Goal: Task Accomplishment & Management: Manage account settings

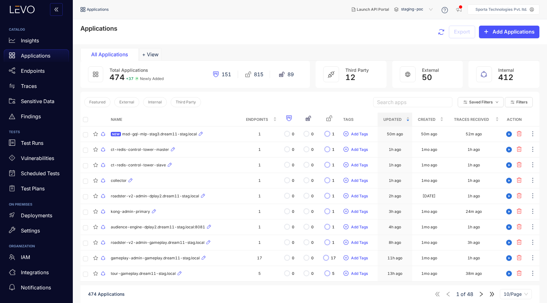
click at [511, 8] on p "Sporta Technologies Pvt. ltd." at bounding box center [501, 9] width 52 height 4
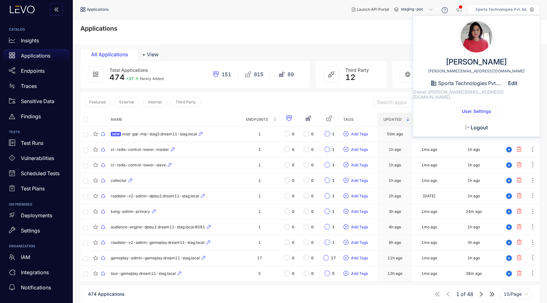
click at [479, 125] on span "Logout" at bounding box center [479, 128] width 17 height 6
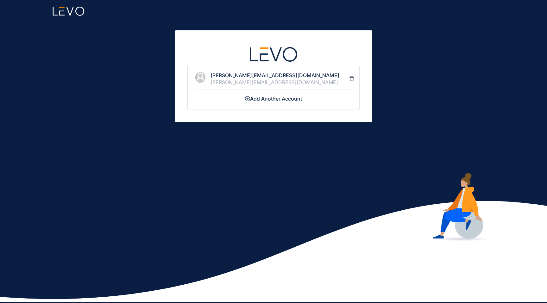
click at [263, 76] on h4 "[PERSON_NAME][EMAIL_ADDRESS][DOMAIN_NAME]" at bounding box center [279, 75] width 139 height 6
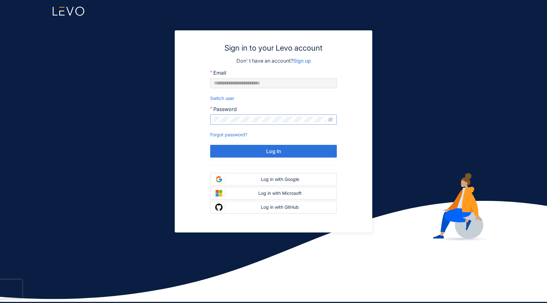
click at [250, 122] on span at bounding box center [273, 120] width 127 height 10
click at [256, 180] on div "Log in with Google" at bounding box center [280, 179] width 104 height 5
